Goal: Information Seeking & Learning: Find specific fact

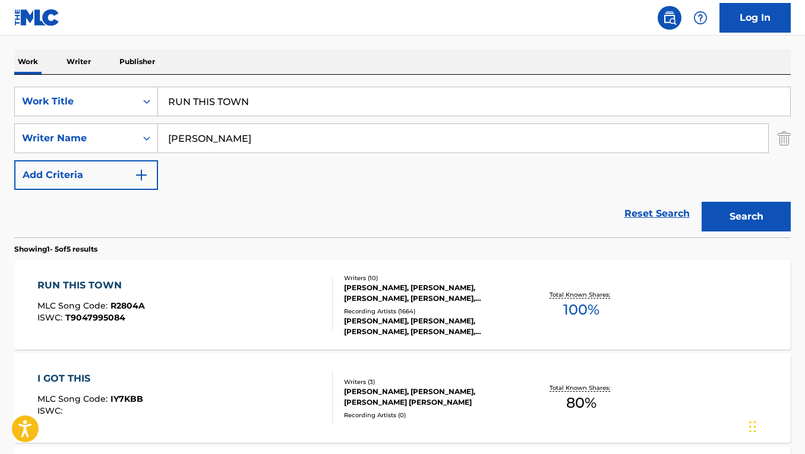
drag, startPoint x: 263, startPoint y: 105, endPoint x: 135, endPoint y: 80, distance: 130.0
click at [135, 80] on div "SearchWithCriteria34df6452-cc3a-4bc3-94fd-a82bfd642ba6 Work Title RUN THIS TOWN…" at bounding box center [402, 156] width 776 height 163
paste input "MAN I AM"
type input "MAN I AM"
drag, startPoint x: 246, startPoint y: 138, endPoint x: 135, endPoint y: 127, distance: 111.6
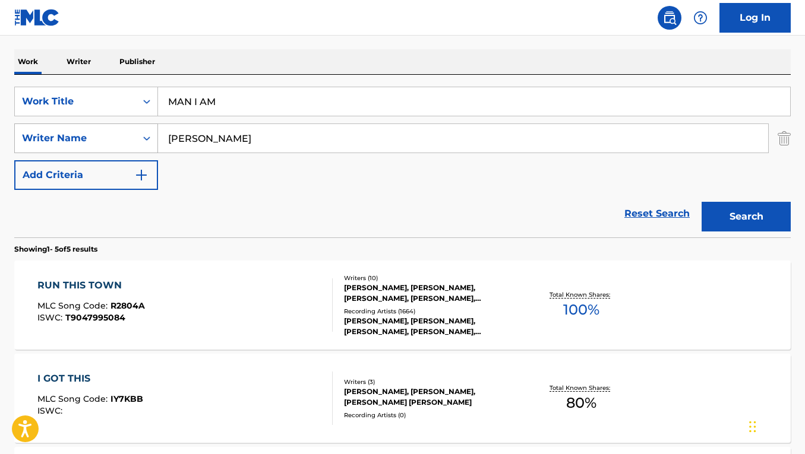
click at [135, 128] on div "SearchWithCriteria2335628d-8627-4988-ba37-a1e4fef8e06e Writer Name [PERSON_NAME]" at bounding box center [402, 139] width 776 height 30
paste input "[PERSON_NAME] [PERSON_NAME]"
type input "[PERSON_NAME] [PERSON_NAME]"
click at [701, 202] on button "Search" at bounding box center [745, 217] width 89 height 30
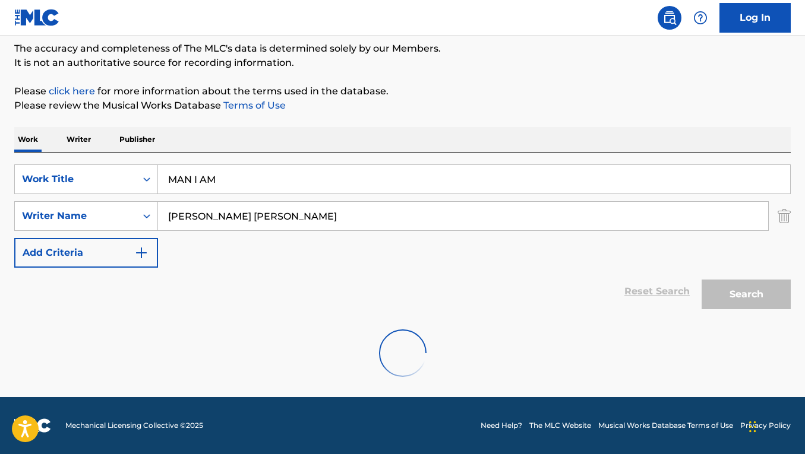
scroll to position [178, 0]
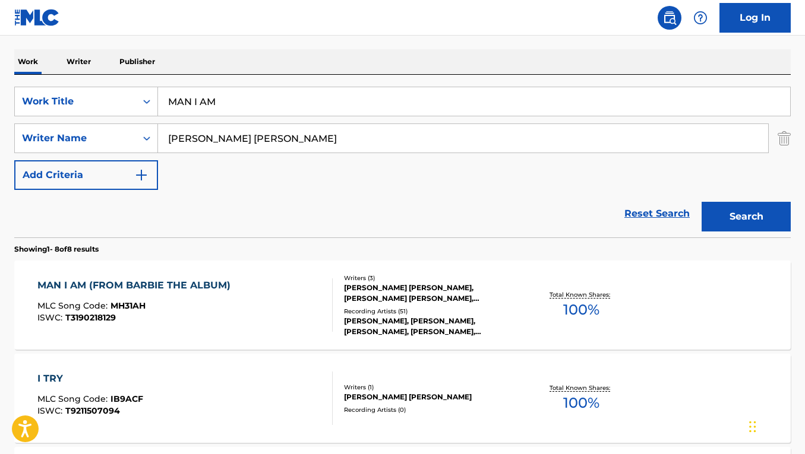
click at [259, 283] on div "MAN I AM (FROM BARBIE THE ALBUM) MLC Song Code : MH31AH ISWC : T3190218129" at bounding box center [184, 305] width 295 height 53
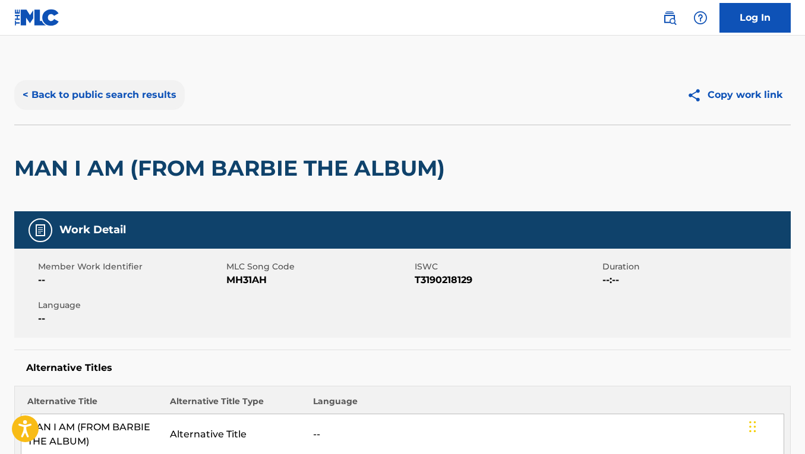
click at [111, 97] on button "< Back to public search results" at bounding box center [99, 95] width 170 height 30
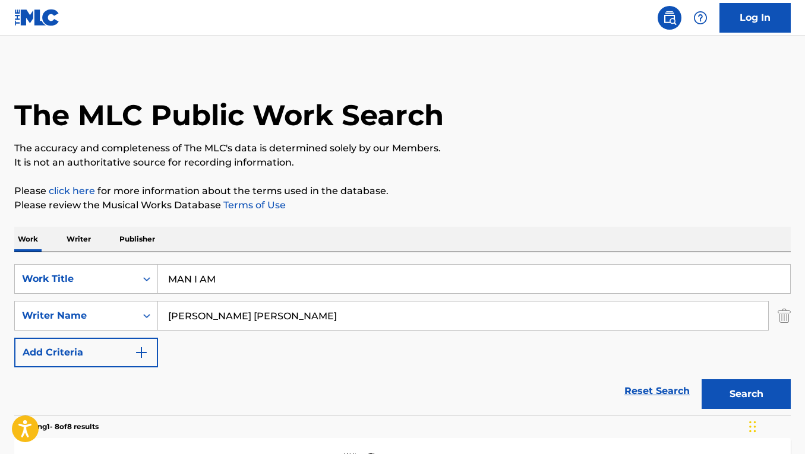
scroll to position [176, 0]
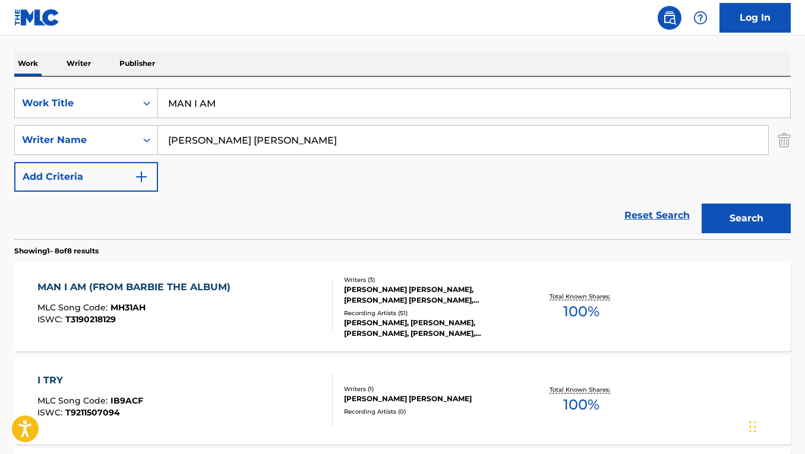
drag, startPoint x: 238, startPoint y: 109, endPoint x: 167, endPoint y: 110, distance: 70.7
click at [167, 110] on input "MAN I AM" at bounding box center [474, 103] width 632 height 29
paste input "CELEBRATE!"
drag, startPoint x: 221, startPoint y: 102, endPoint x: 153, endPoint y: 97, distance: 68.5
click at [153, 97] on div "SearchWithCriteria34df6452-cc3a-4bc3-94fd-a82bfd642ba6 Work Title MAN I AM CELE…" at bounding box center [402, 103] width 776 height 30
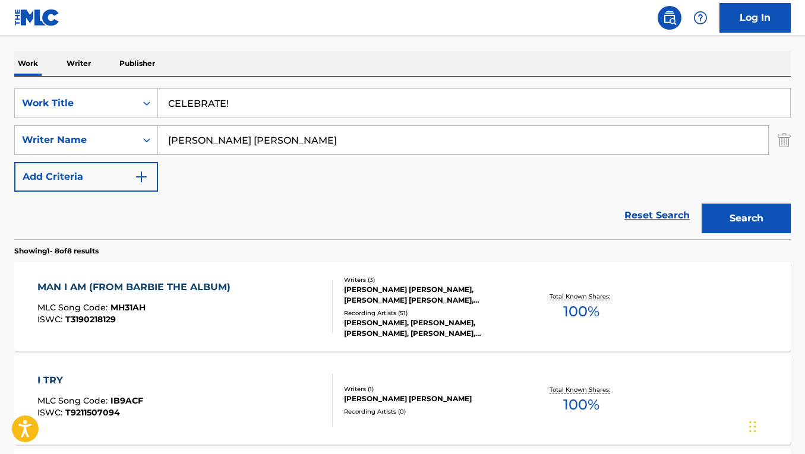
type input "CELEBRATE!"
drag, startPoint x: 314, startPoint y: 145, endPoint x: 127, endPoint y: 135, distance: 186.8
click at [127, 135] on div "SearchWithCriteria2335628d-8627-4988-ba37-a1e4fef8e06e Writer Name [PERSON_NAME…" at bounding box center [402, 140] width 776 height 30
paste input "[PERSON_NAME]"
type input "[PERSON_NAME]"
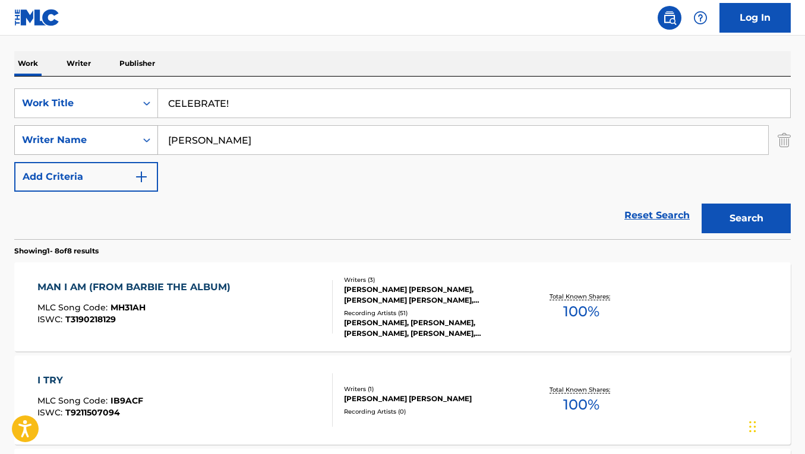
click at [701, 204] on button "Search" at bounding box center [745, 219] width 89 height 30
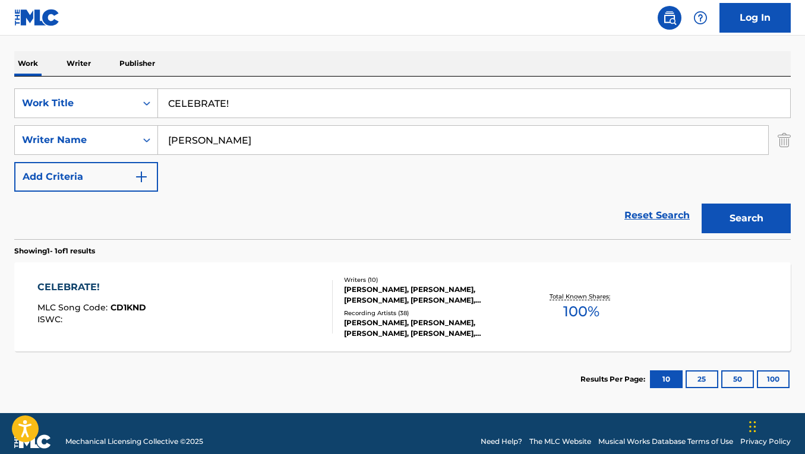
click at [297, 279] on div "CELEBRATE! MLC Song Code : CD1KND ISWC : Writers ( 10 ) [PERSON_NAME], [PERSON_…" at bounding box center [402, 307] width 776 height 89
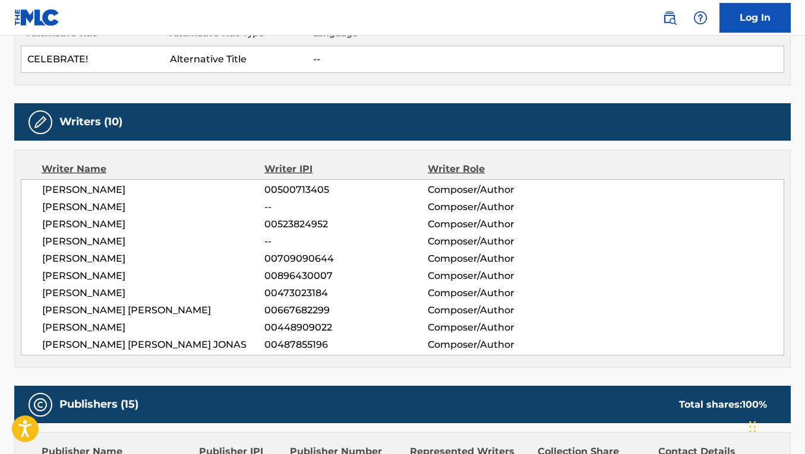
scroll to position [374, 0]
